Goal: Information Seeking & Learning: Learn about a topic

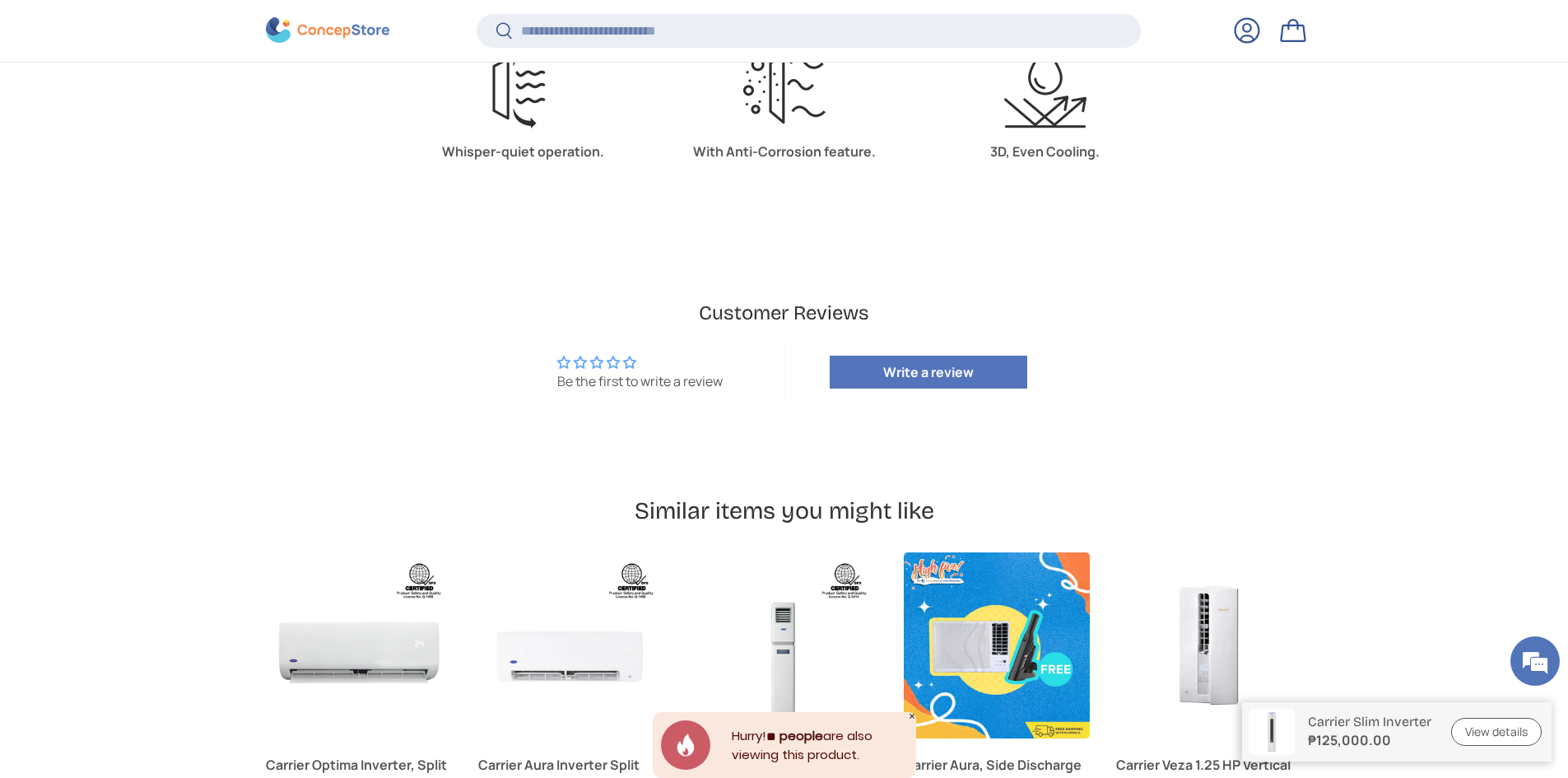
scroll to position [3950, 0]
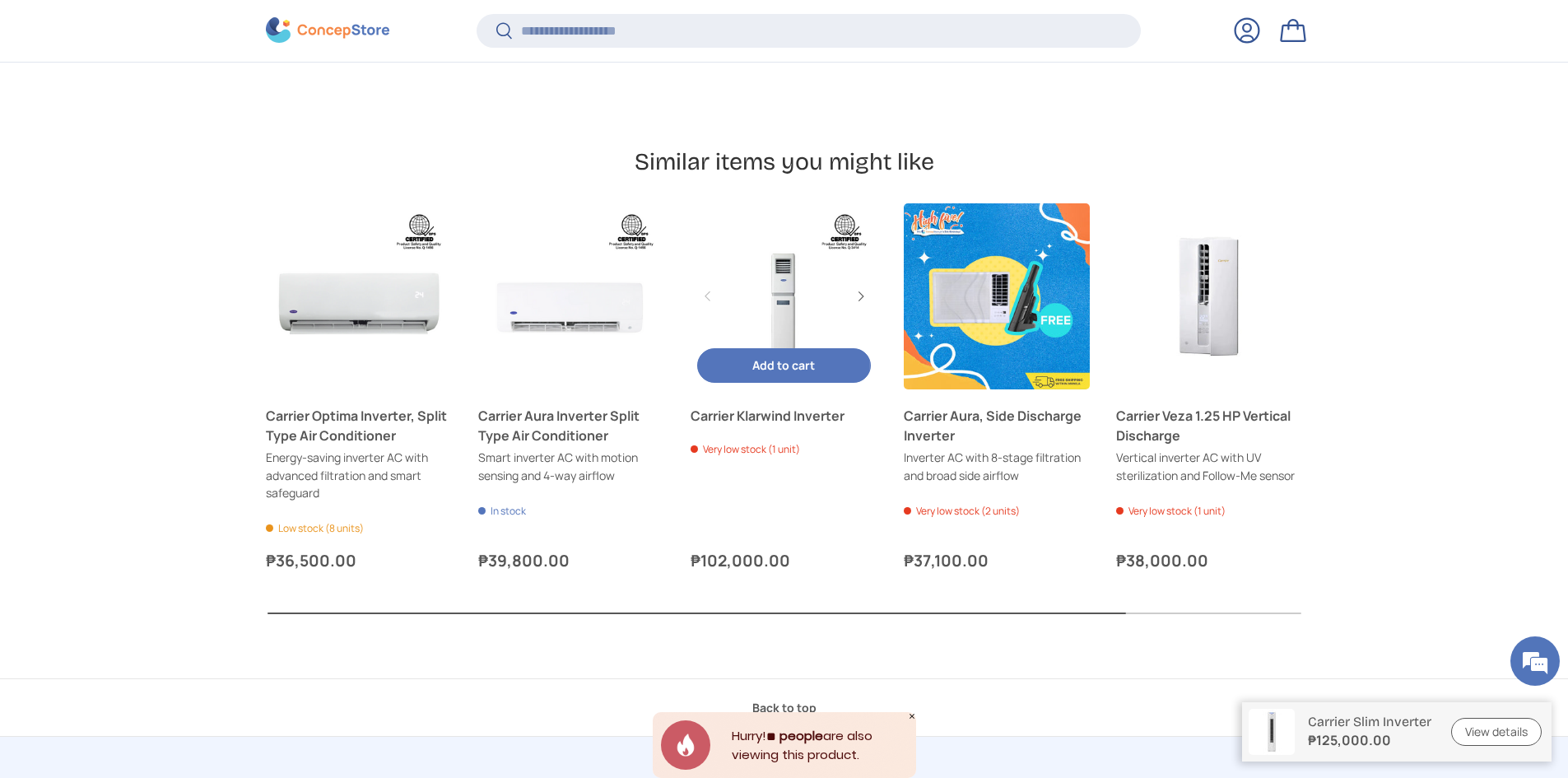
click at [794, 319] on link "Carrier Klarwind Inverter" at bounding box center [784, 297] width 186 height 186
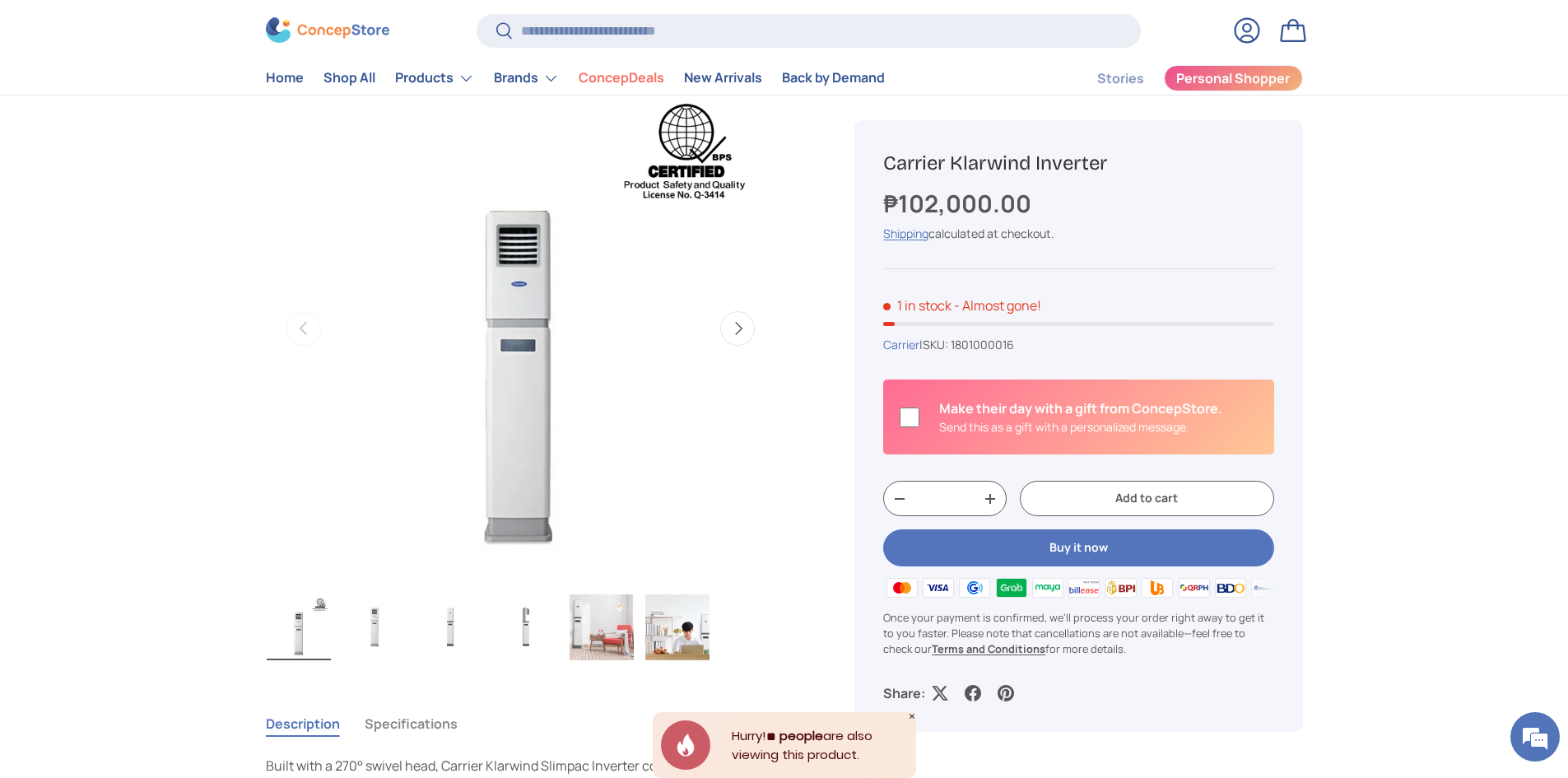
scroll to position [165, 0]
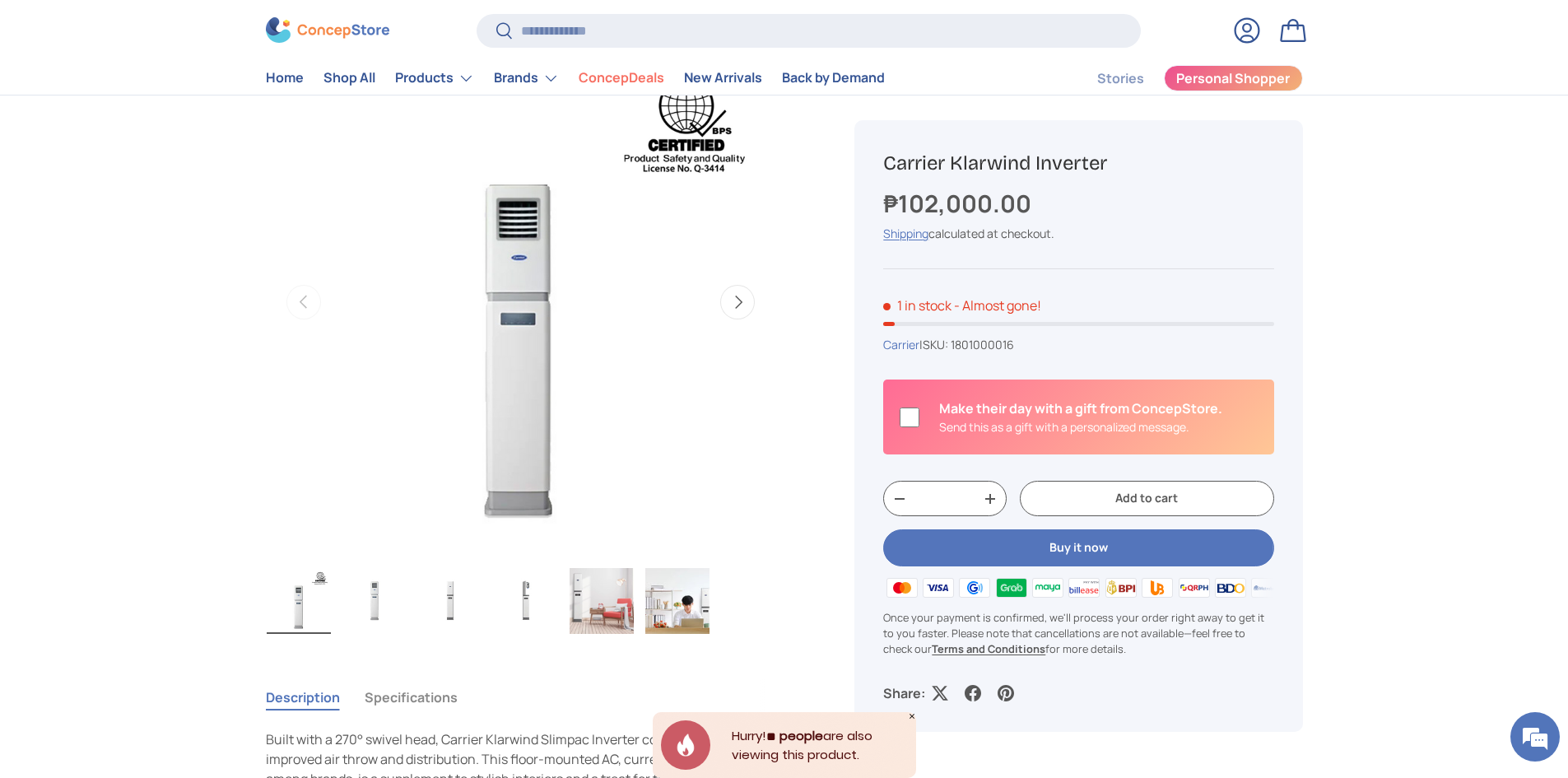
click at [593, 607] on img "Gallery Viewer" at bounding box center [602, 601] width 64 height 65
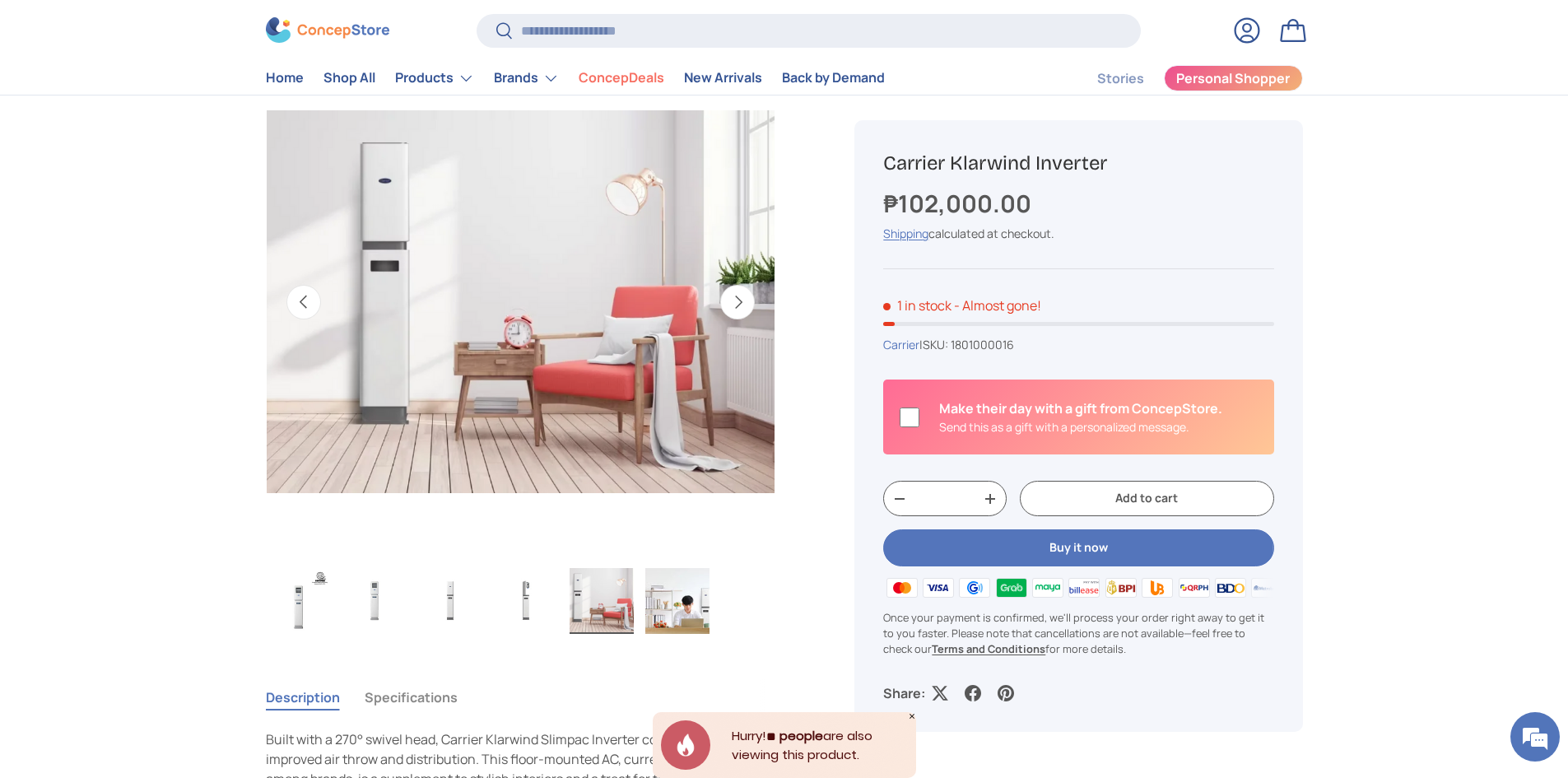
click at [655, 614] on img "Gallery Viewer" at bounding box center [678, 601] width 64 height 65
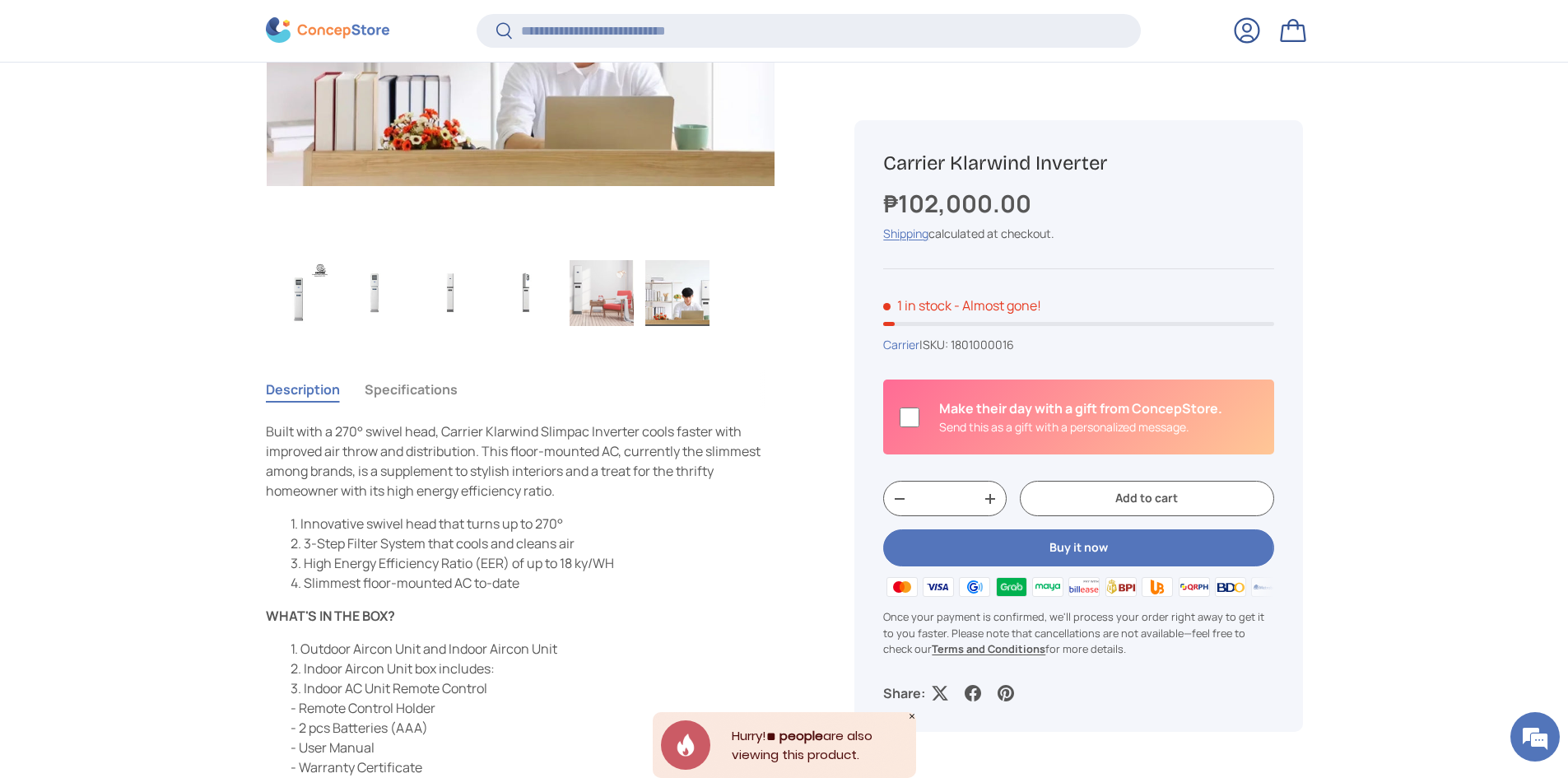
scroll to position [491, 0]
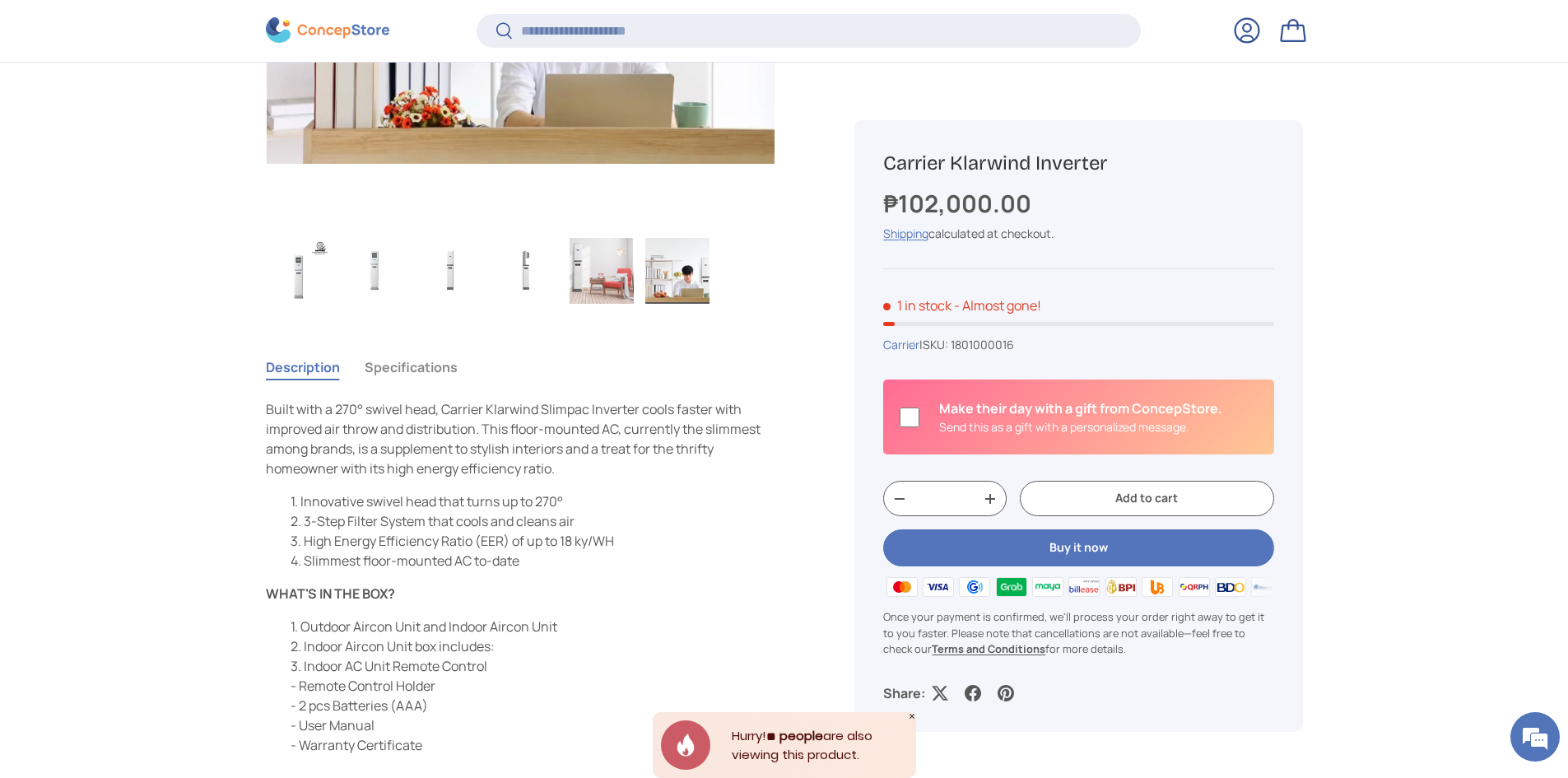
click at [395, 371] on button "Specifications" at bounding box center [411, 367] width 93 height 38
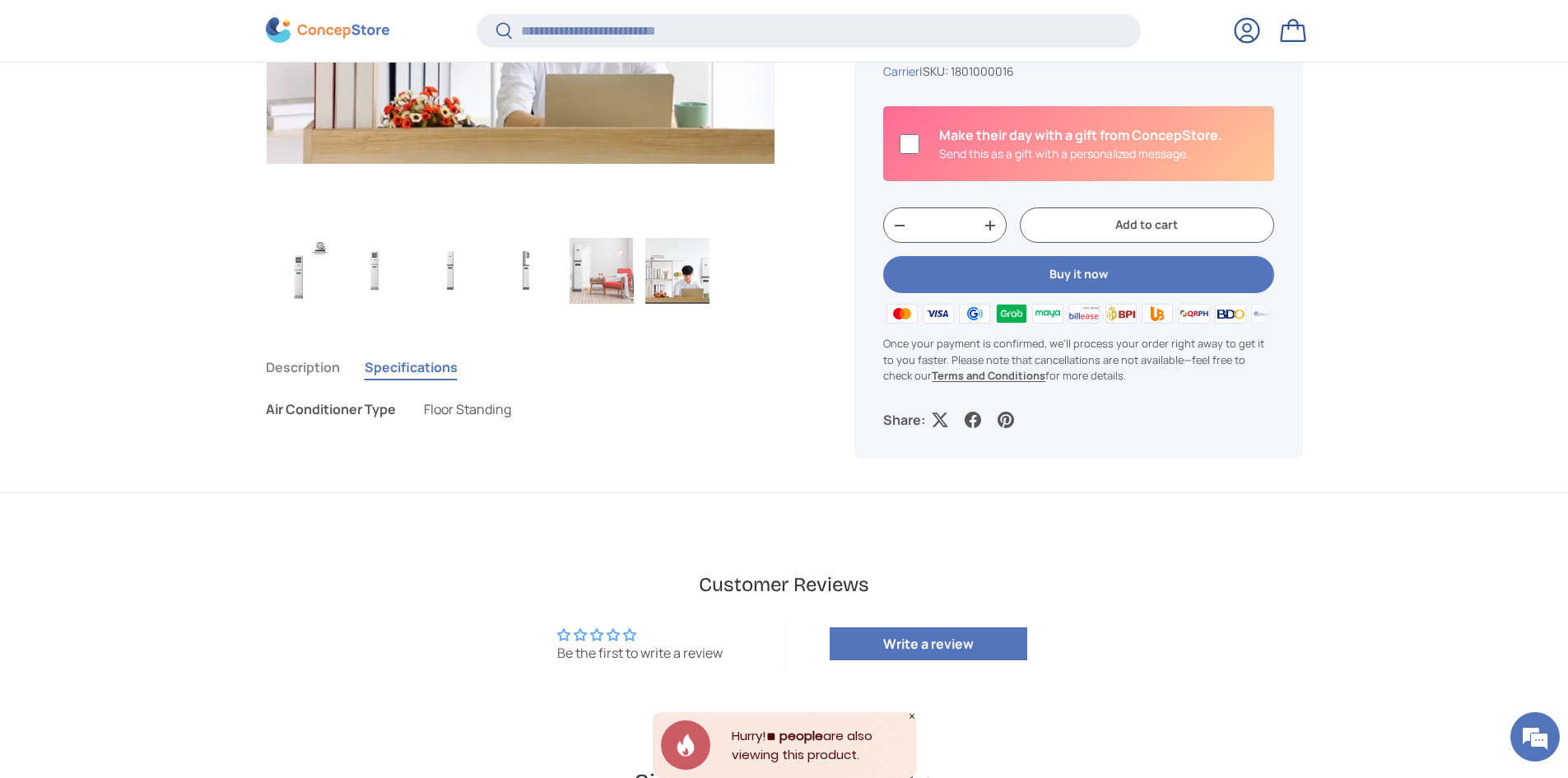
click at [477, 416] on span "Floor Standing" at bounding box center [467, 409] width 88 height 18
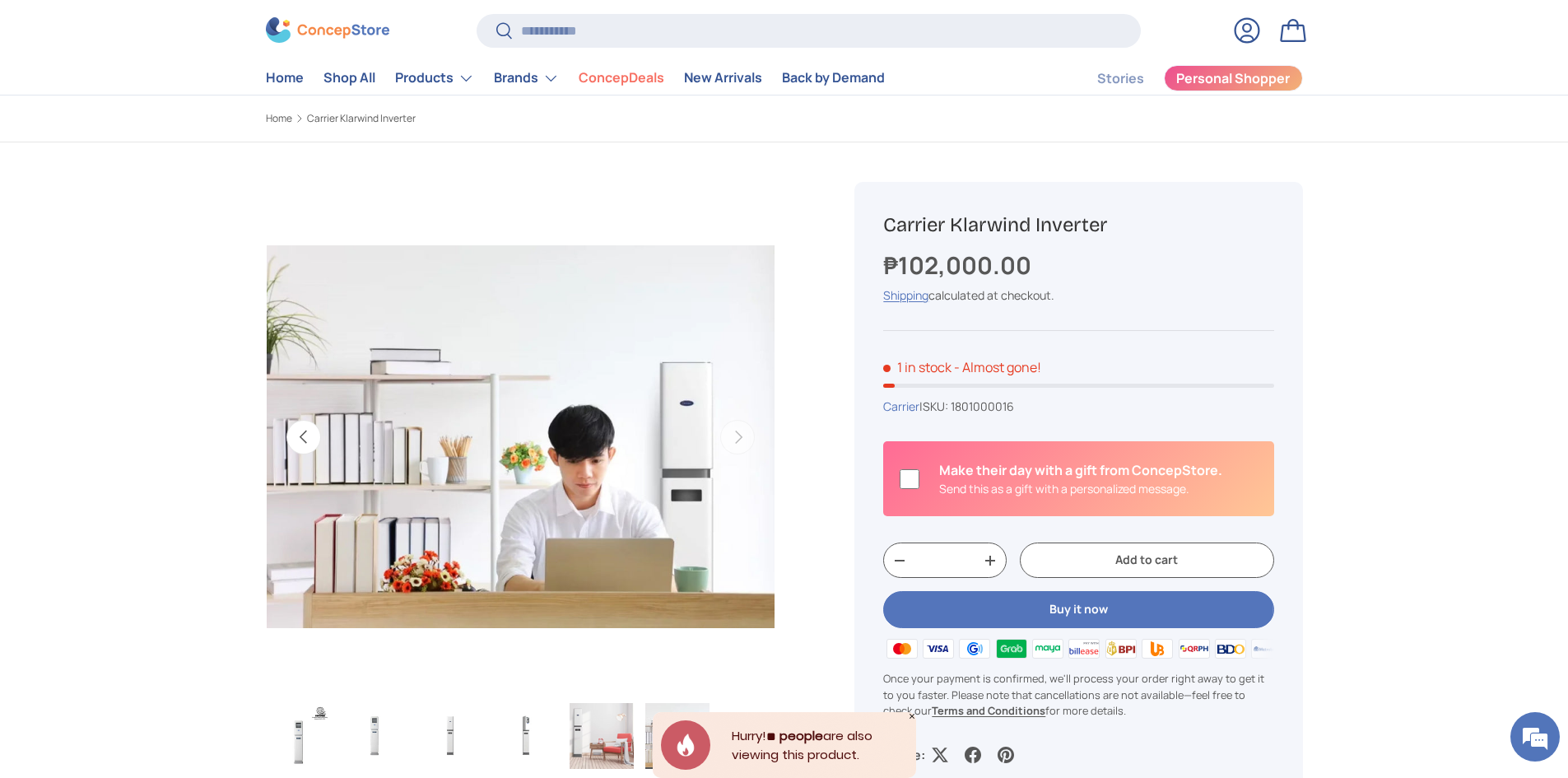
scroll to position [0, 0]
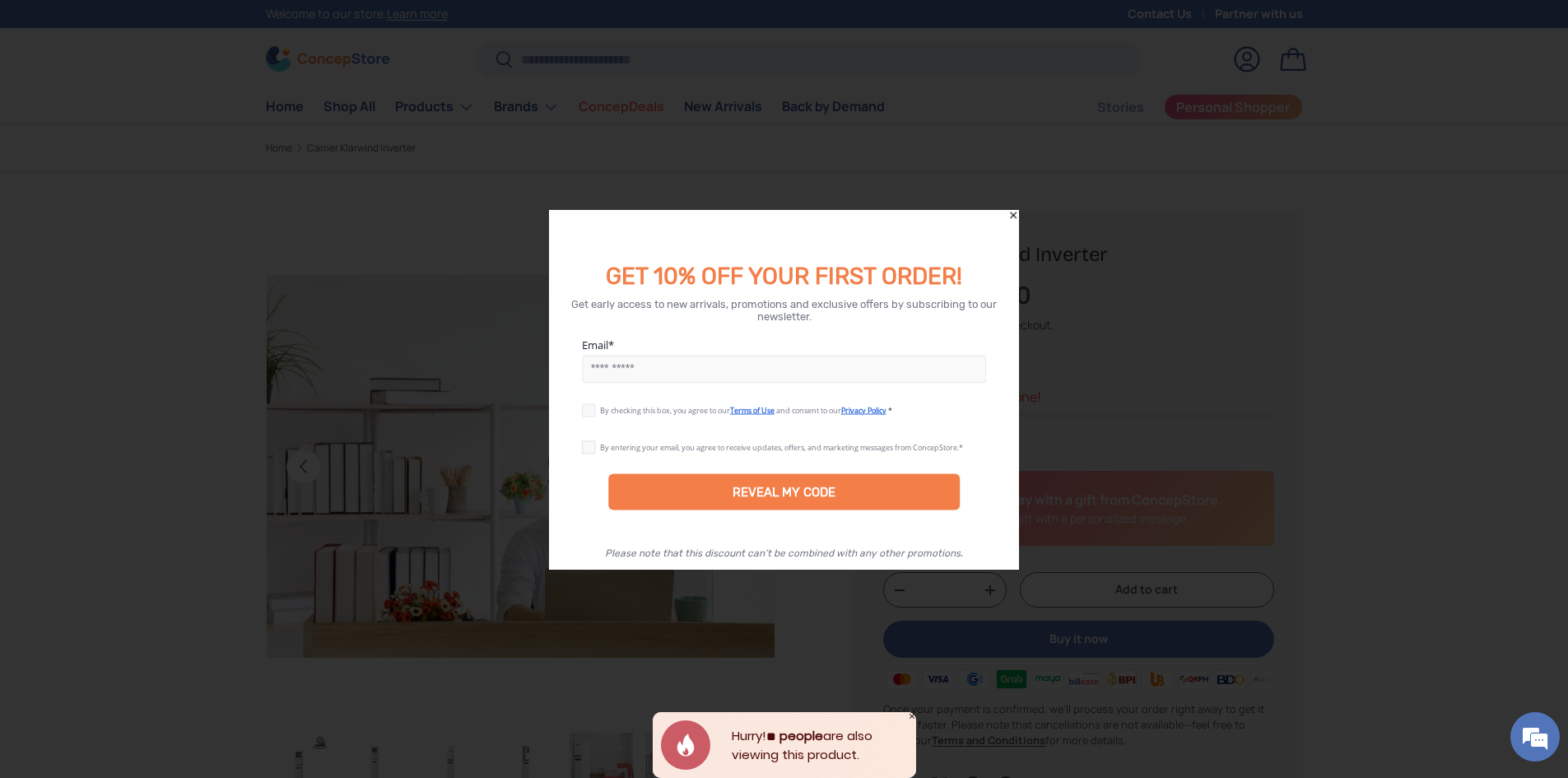
click at [542, 184] on div at bounding box center [784, 389] width 1568 height 778
click at [1015, 211] on icon "Close" at bounding box center [1013, 215] width 12 height 12
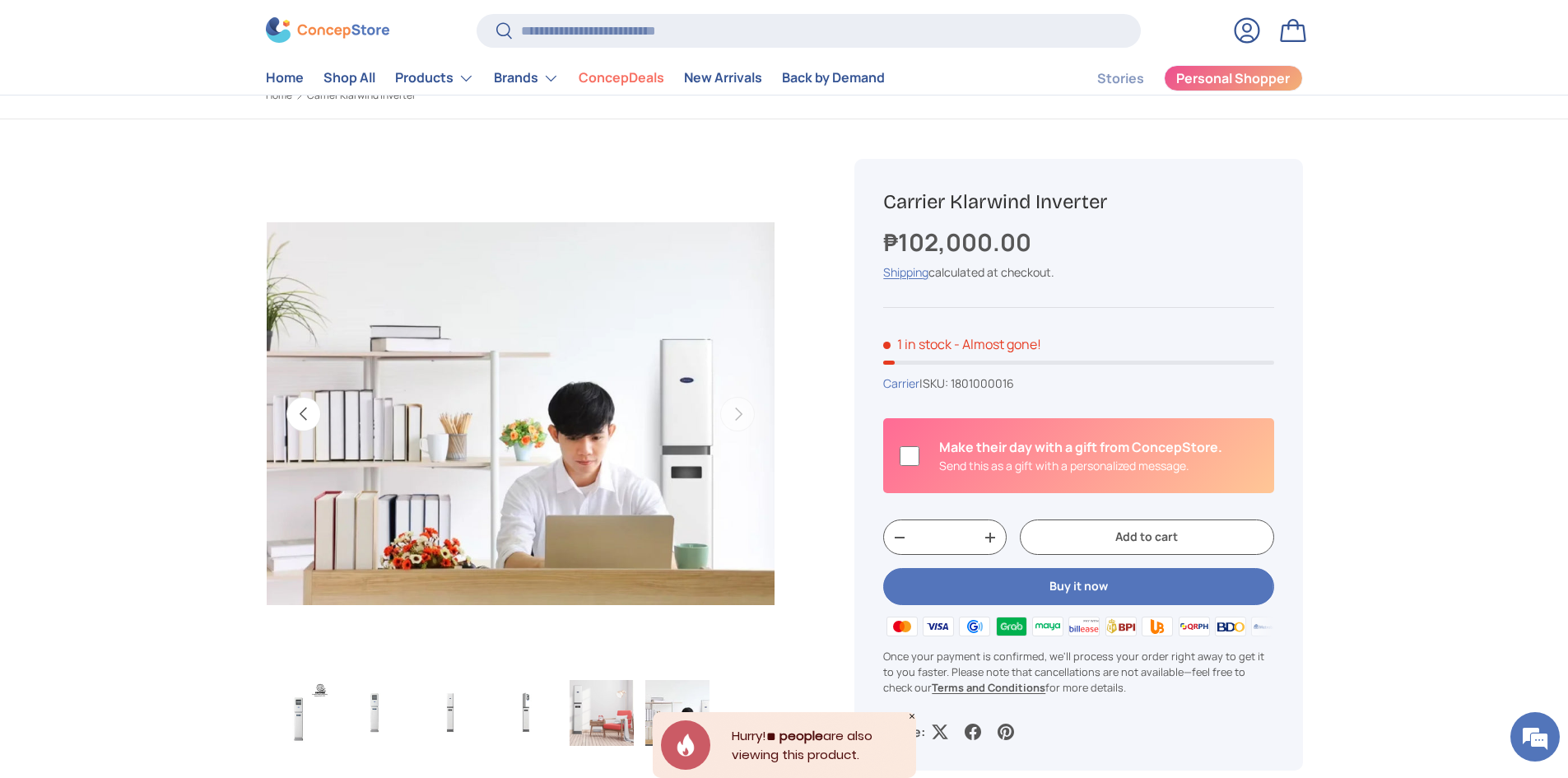
scroll to position [82, 0]
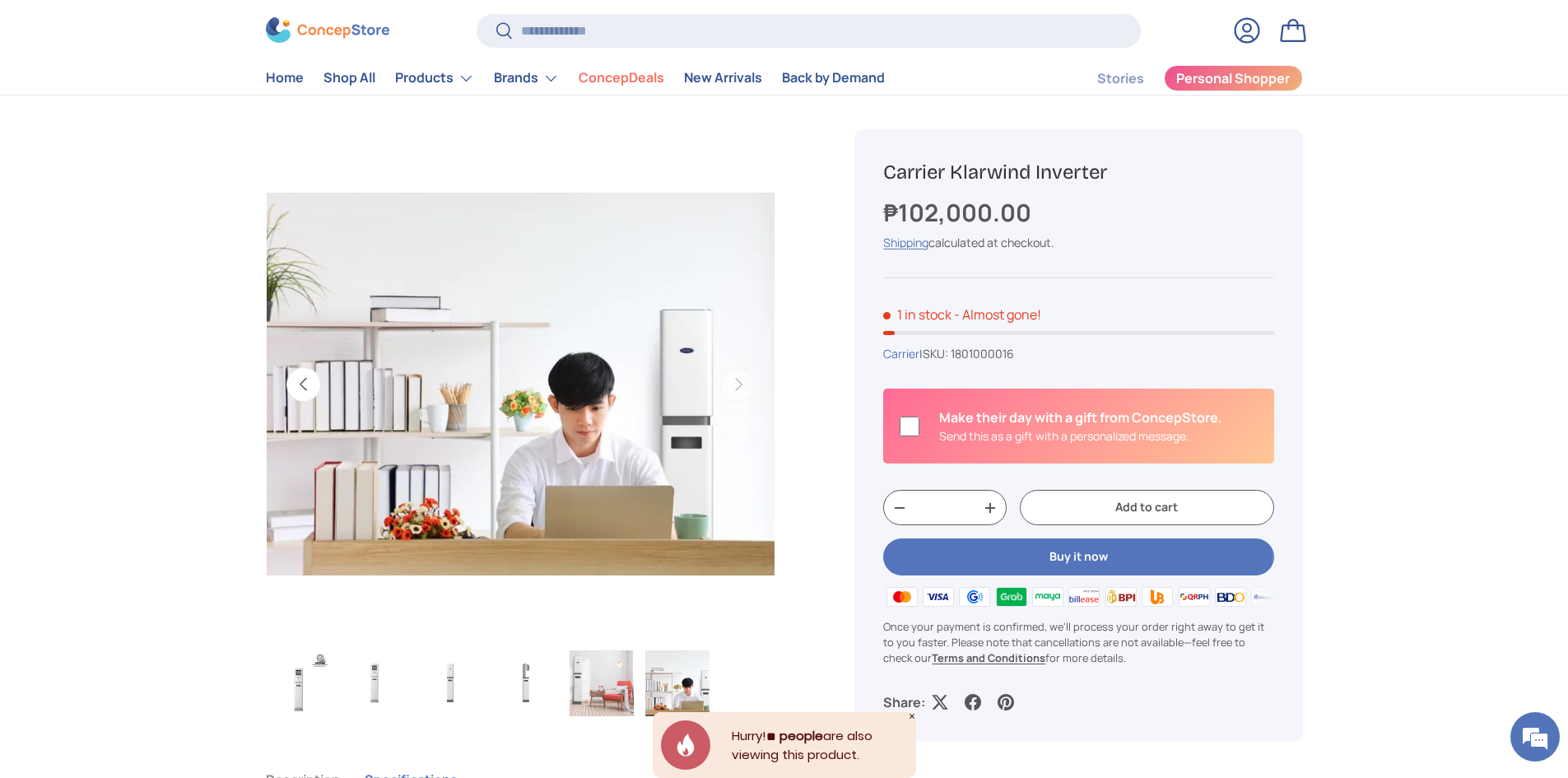
click at [530, 695] on img "Gallery Viewer" at bounding box center [526, 683] width 64 height 65
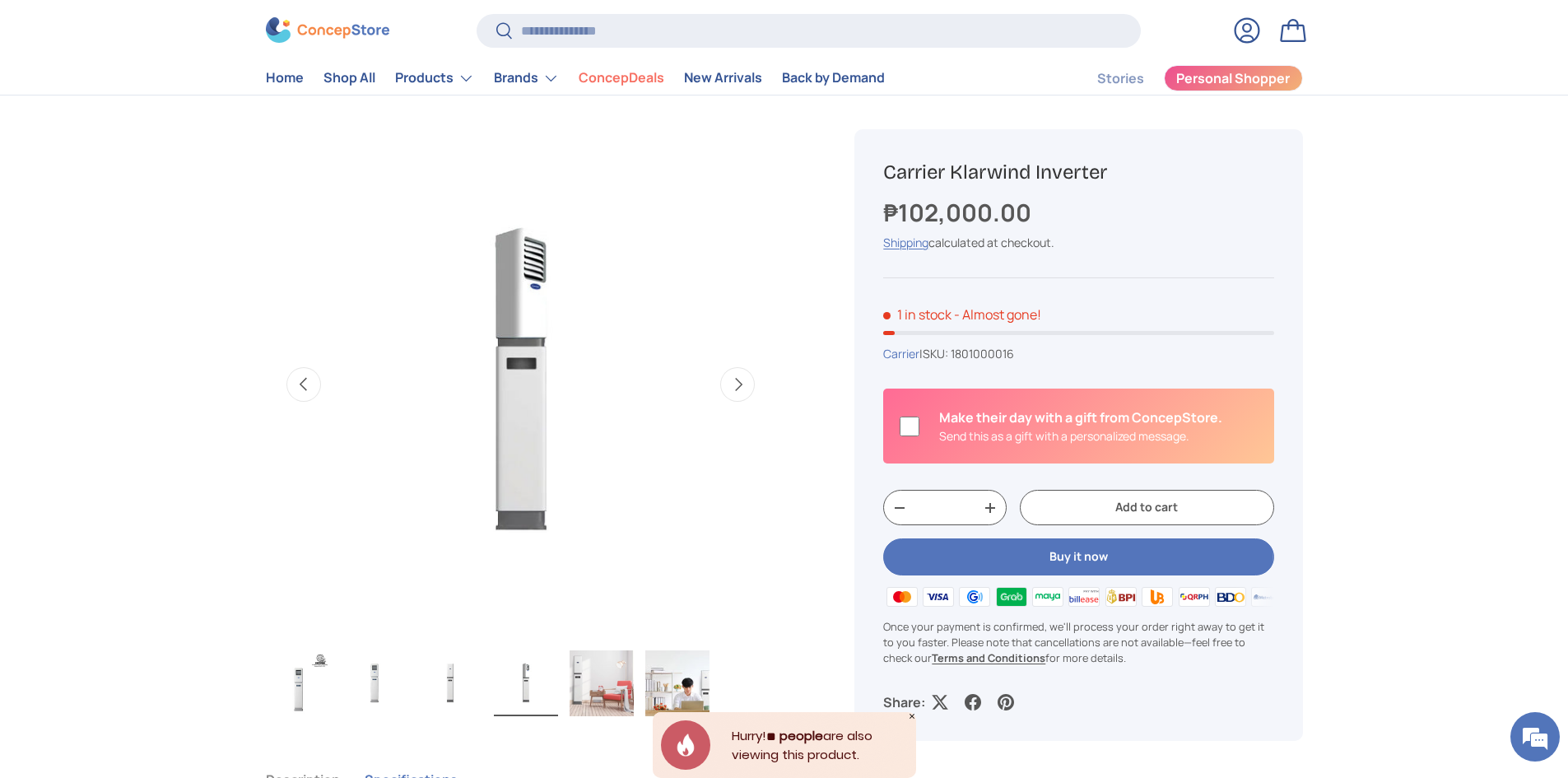
click at [441, 694] on img "Gallery Viewer" at bounding box center [451, 683] width 64 height 65
click at [387, 698] on img "Gallery Viewer" at bounding box center [375, 683] width 64 height 65
click at [305, 697] on img "Gallery Viewer" at bounding box center [298, 683] width 64 height 65
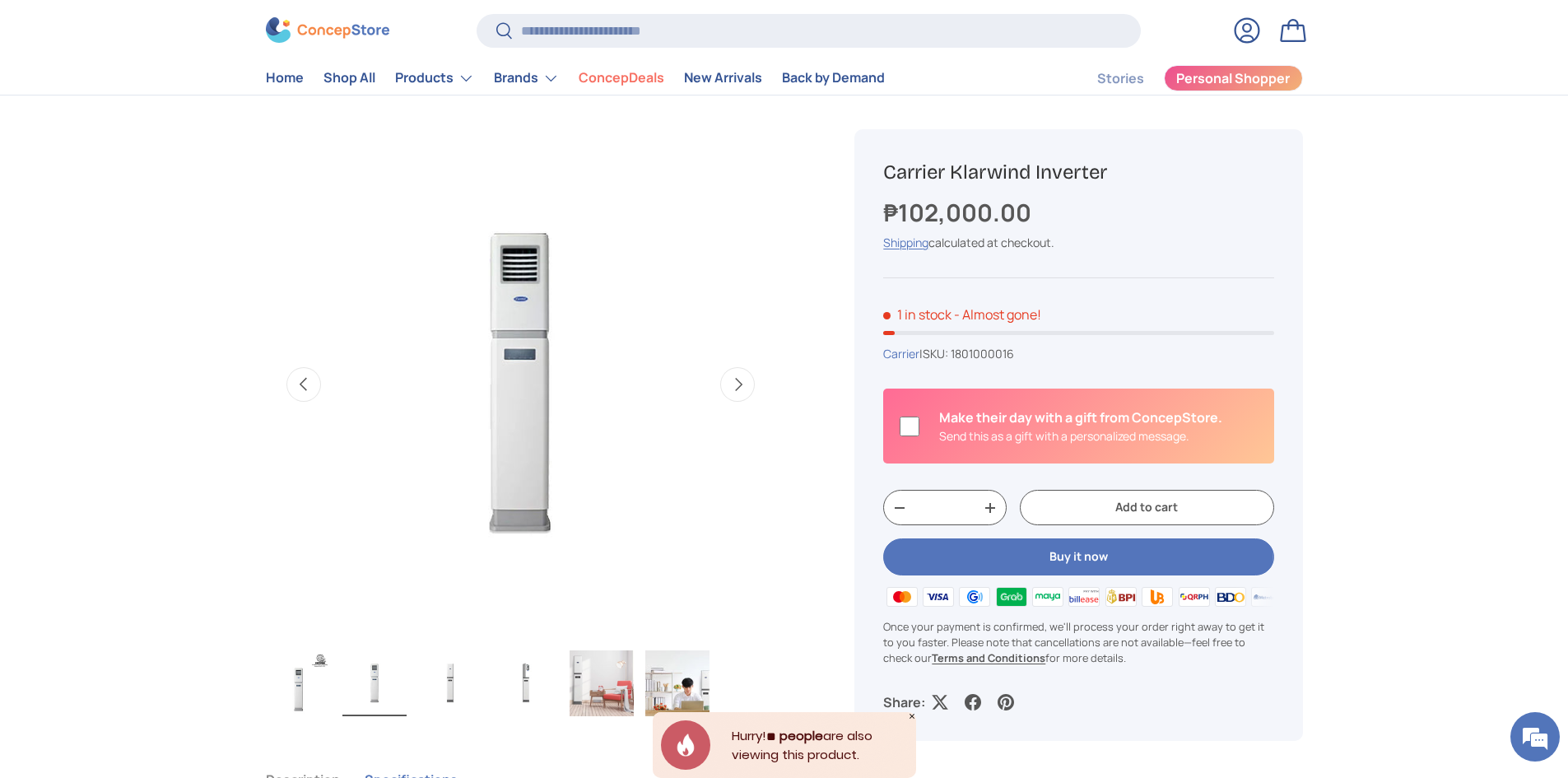
scroll to position [0, 0]
